Goal: Task Accomplishment & Management: Use online tool/utility

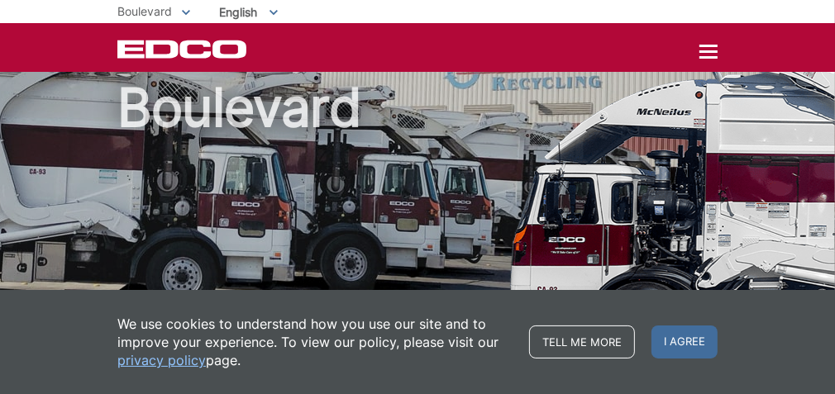
scroll to position [32, 0]
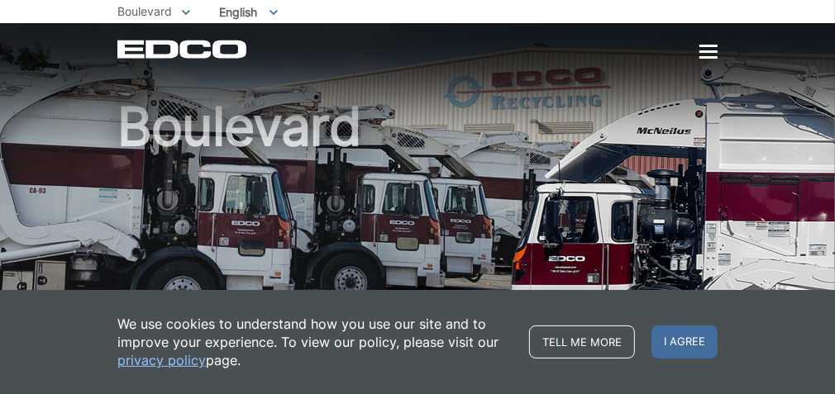
click at [0, 0] on span "Pay My Bill" at bounding box center [0, 0] width 0 height 0
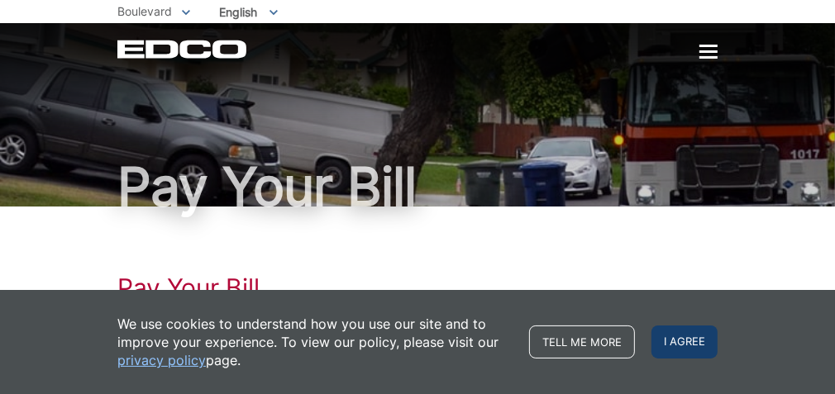
click at [717, 352] on span "I agree" at bounding box center [684, 342] width 66 height 33
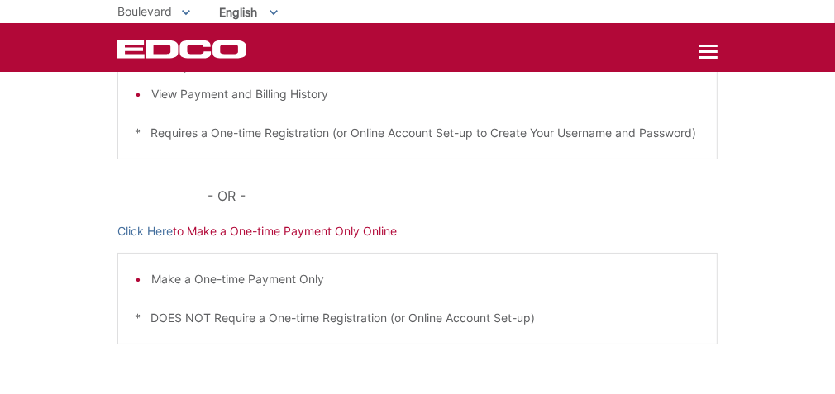
scroll to position [427, 0]
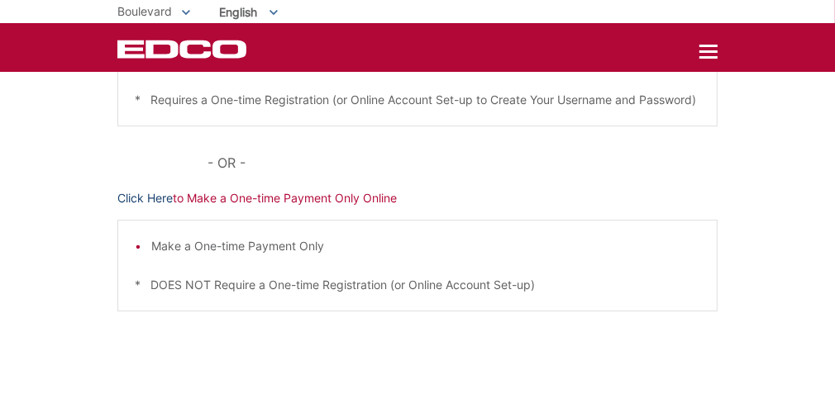
click at [117, 207] on link "Click Here" at bounding box center [144, 198] width 55 height 18
